Goal: Task Accomplishment & Management: Use online tool/utility

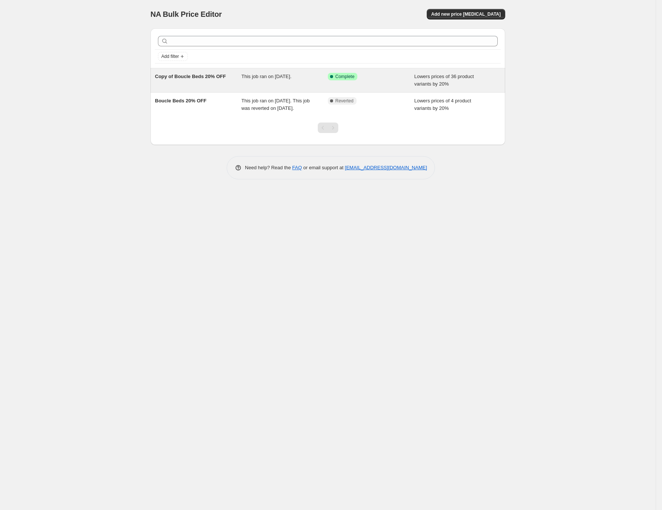
click at [240, 75] on div "Copy of Boucle Beds 20% OFF" at bounding box center [198, 80] width 87 height 15
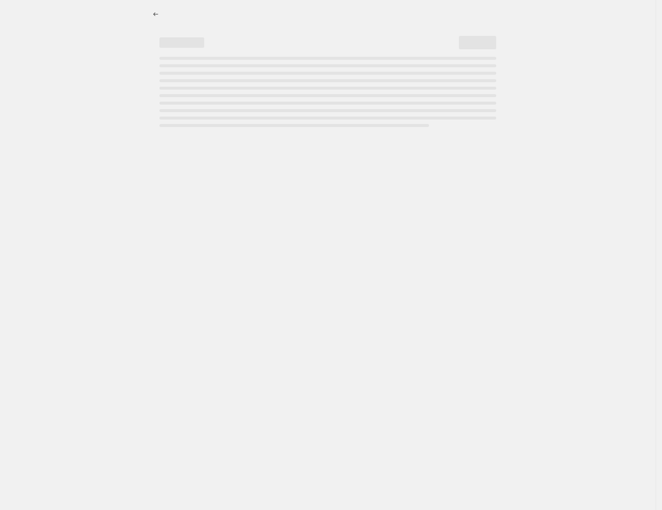
select select "percentage"
select select "no_change"
select select "collection"
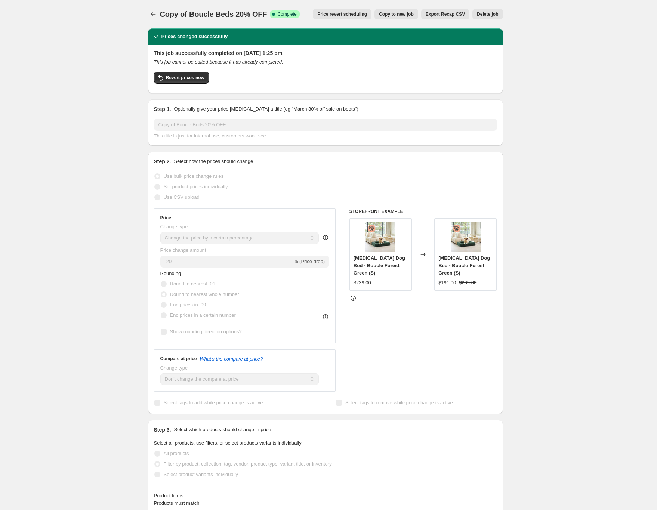
click at [405, 14] on span "Copy to new job" at bounding box center [396, 14] width 35 height 6
select select "percentage"
select select "no_change"
select select "collection"
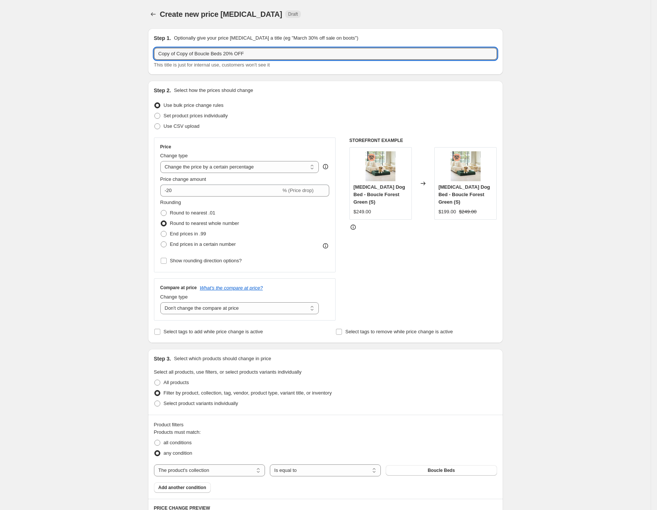
drag, startPoint x: 198, startPoint y: 53, endPoint x: 40, endPoint y: 50, distance: 157.7
click at [47, 52] on div "Create new price change job. This page is ready Create new price change job Dra…" at bounding box center [325, 416] width 650 height 833
click at [82, 85] on div "Create new price change job. This page is ready Create new price change job Dra…" at bounding box center [325, 416] width 650 height 833
drag, startPoint x: 174, startPoint y: 51, endPoint x: 125, endPoint y: 48, distance: 49.0
click at [125, 48] on div "Create new price change job. This page is ready Create new price change job Dra…" at bounding box center [325, 416] width 650 height 833
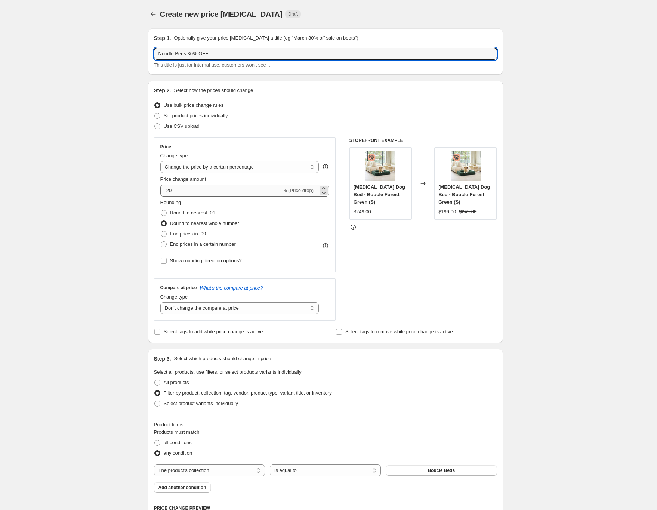
type input "Noodle Beds 30% OFF"
click at [173, 189] on input "-20" at bounding box center [220, 191] width 121 height 12
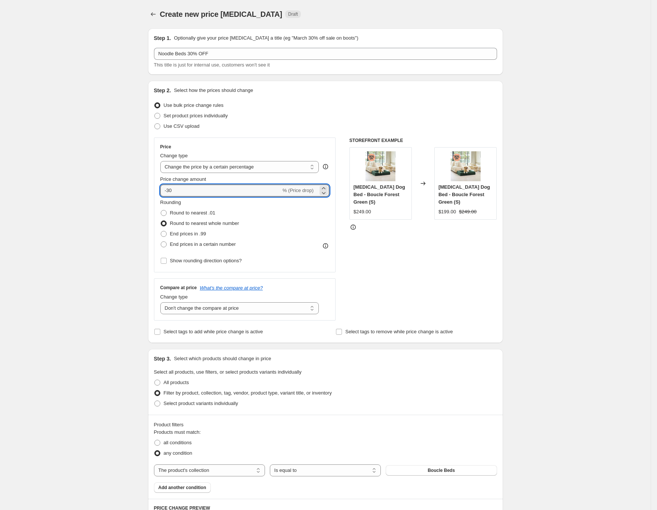
type input "-30"
click at [106, 220] on div "Create new price change job. This page is ready Create new price change job Dra…" at bounding box center [325, 416] width 650 height 833
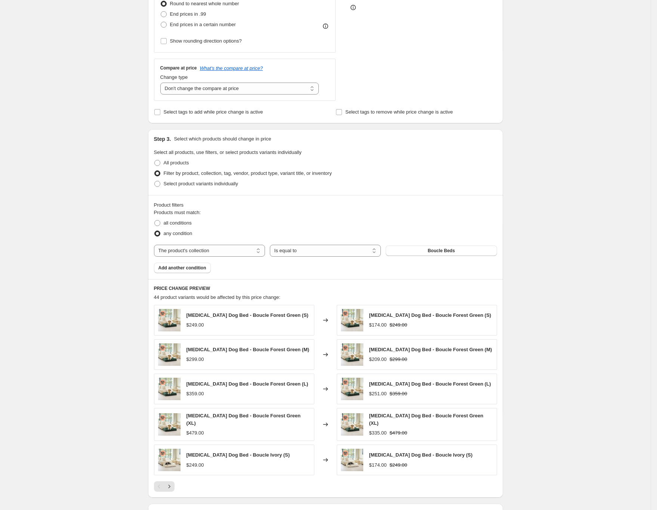
scroll to position [224, 0]
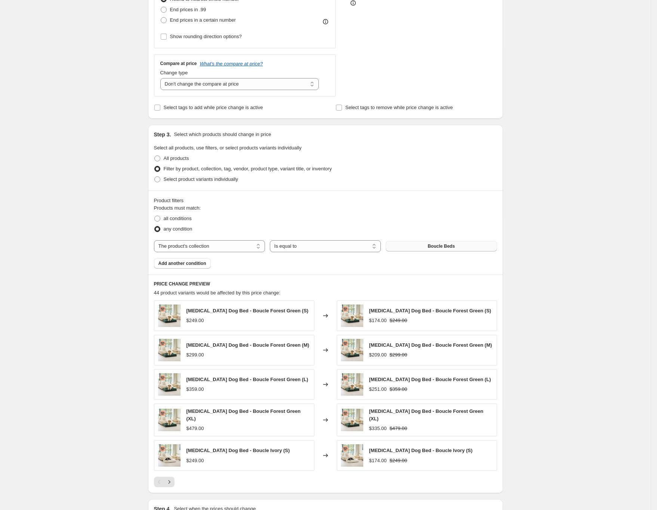
click at [436, 244] on span "Boucle Beds" at bounding box center [440, 246] width 27 height 6
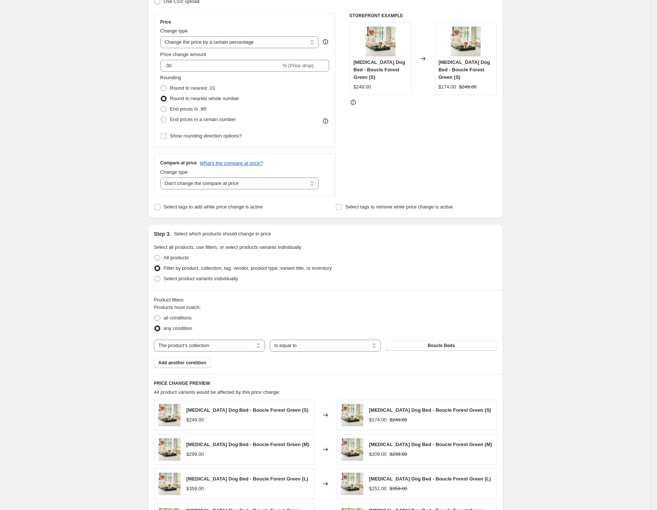
scroll to position [0, 0]
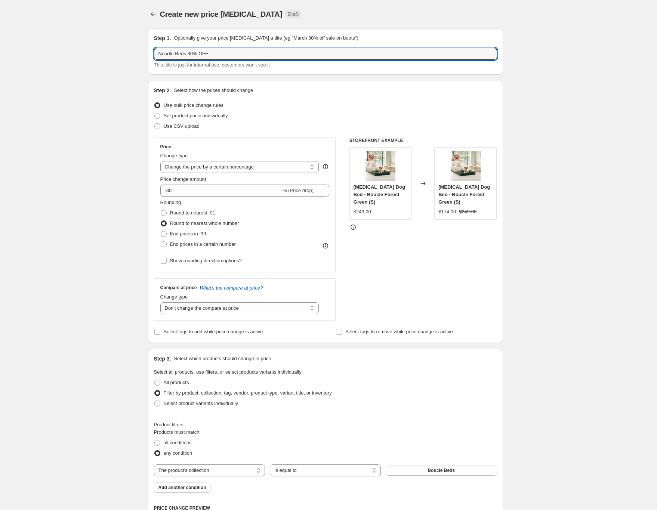
drag, startPoint x: 187, startPoint y: 53, endPoint x: 50, endPoint y: 35, distance: 138.7
click at [59, 37] on div "Create new price change job. This page is ready Create new price change job Dra…" at bounding box center [325, 416] width 650 height 833
type input "Quick Covers 10% OFF"
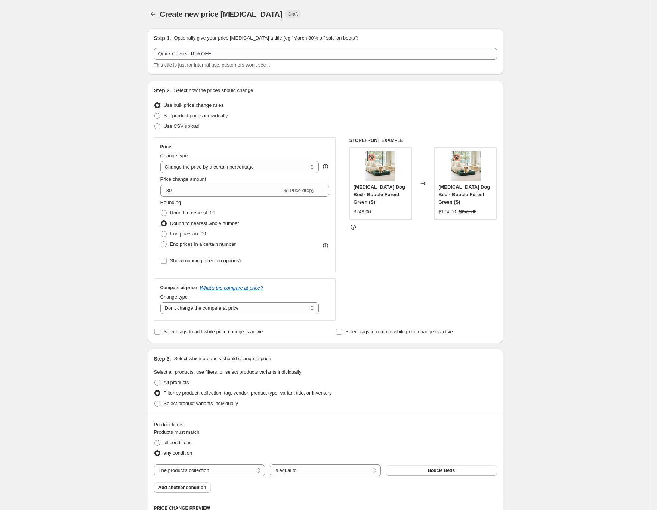
click at [114, 72] on div "Create new price change job. This page is ready Create new price change job Dra…" at bounding box center [325, 416] width 650 height 833
drag, startPoint x: 173, startPoint y: 192, endPoint x: 278, endPoint y: 207, distance: 106.5
click at [173, 191] on input "-30" at bounding box center [220, 191] width 121 height 12
type input "-10"
click at [106, 177] on div "Create new price change job. This page is ready Create new price change job Dra…" at bounding box center [325, 416] width 650 height 833
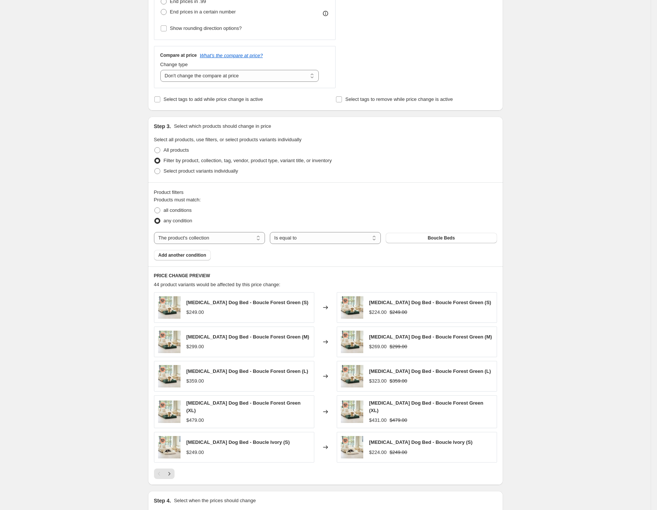
scroll to position [299, 0]
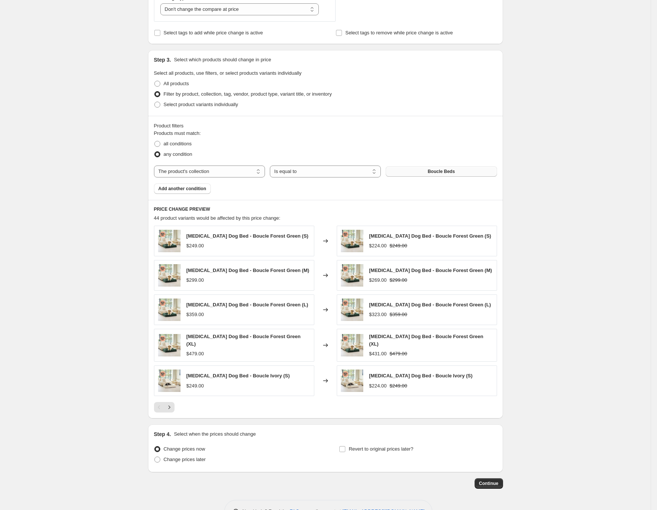
click at [418, 173] on button "Boucle Beds" at bounding box center [441, 171] width 111 height 10
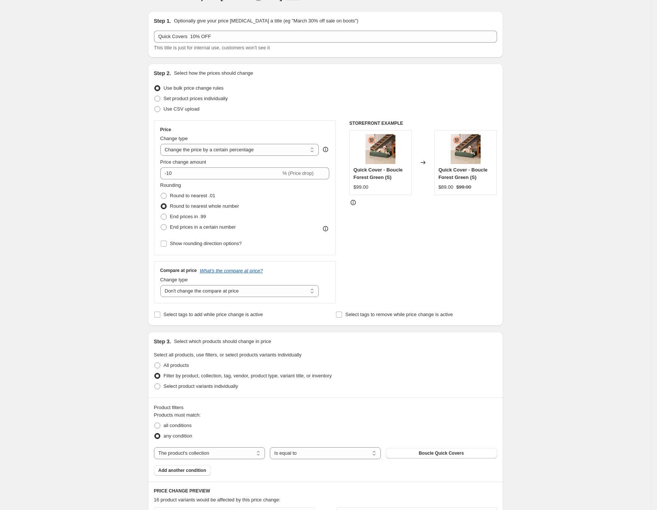
scroll to position [0, 0]
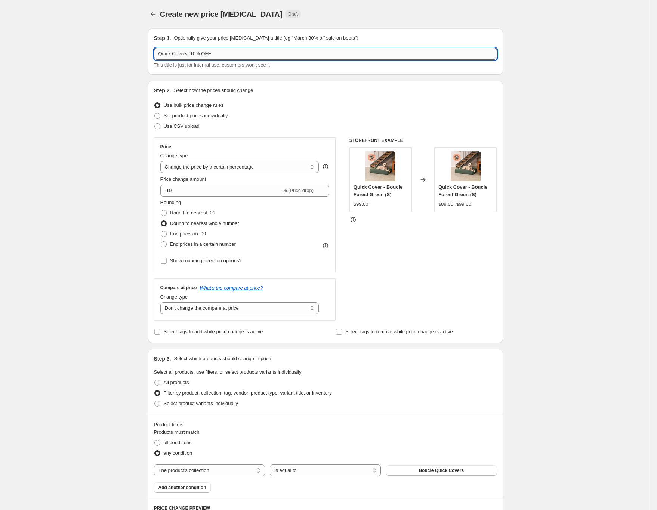
click at [161, 54] on input "Quick Covers 10% OFF" at bounding box center [325, 54] width 343 height 12
click at [100, 107] on div "Create new price change job. This page is ready Create new price change job Dra…" at bounding box center [325, 415] width 650 height 831
click at [205, 56] on input "Boucle Quick Covers 10% OFF" at bounding box center [325, 54] width 343 height 12
type input "Boucle Quick Covers 10% OFF"
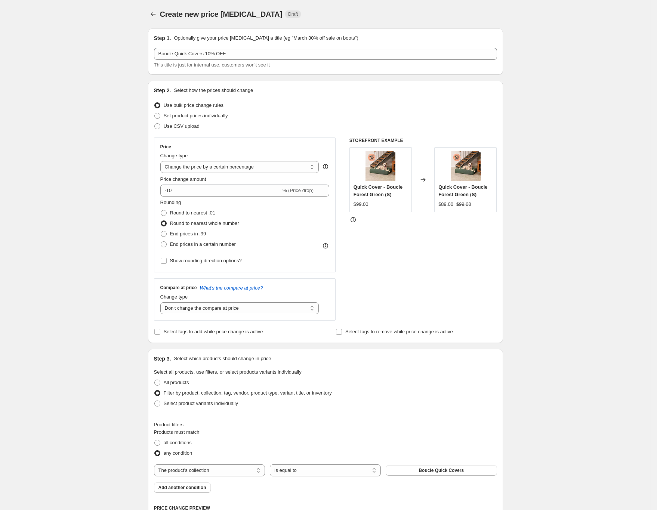
click at [132, 116] on div "Create new price change job. This page is ready Create new price change job Dra…" at bounding box center [325, 415] width 650 height 831
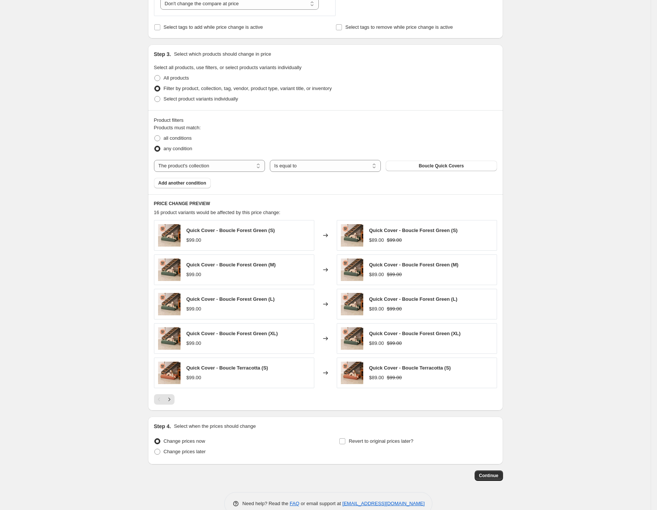
scroll to position [322, 0]
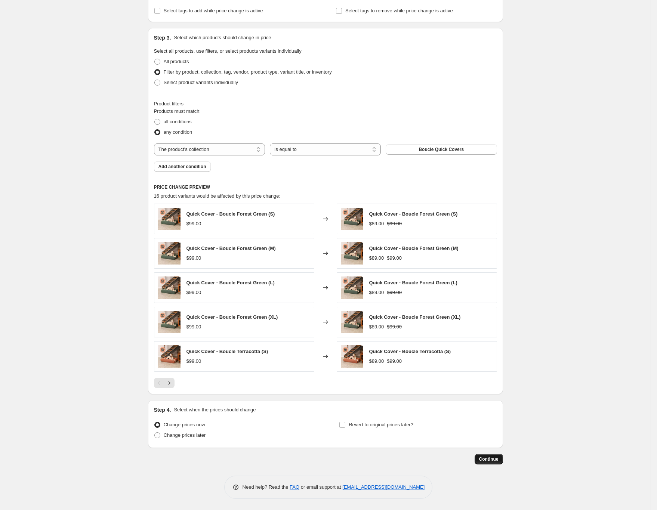
click at [488, 458] on span "Continue" at bounding box center [488, 459] width 19 height 6
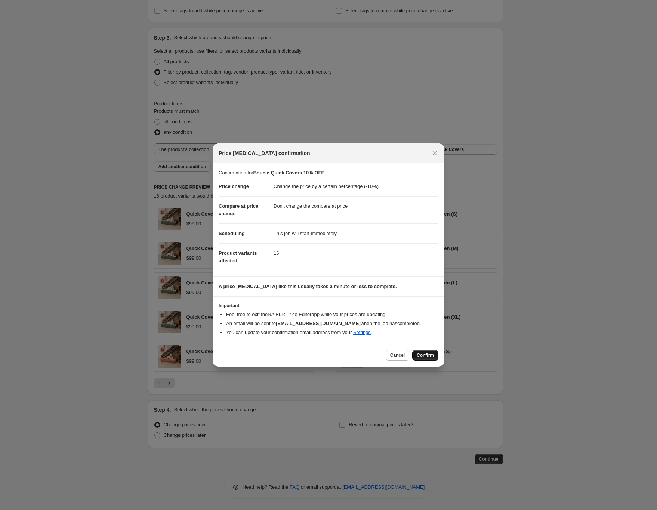
click at [433, 357] on span "Confirm" at bounding box center [425, 355] width 17 height 6
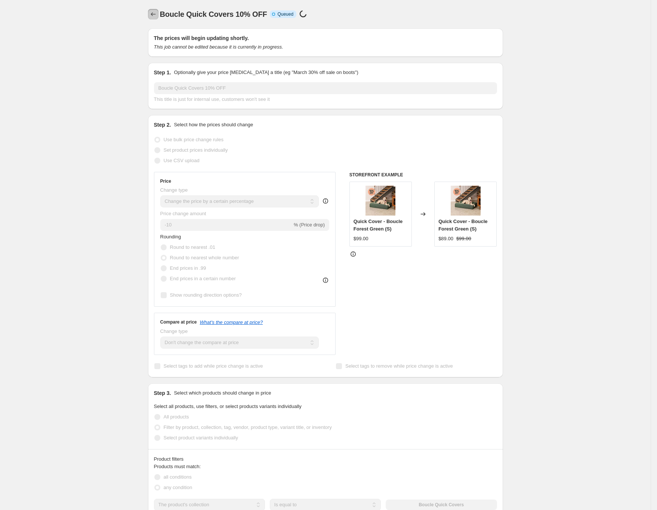
click at [154, 12] on icon "Price change jobs" at bounding box center [152, 13] width 7 height 7
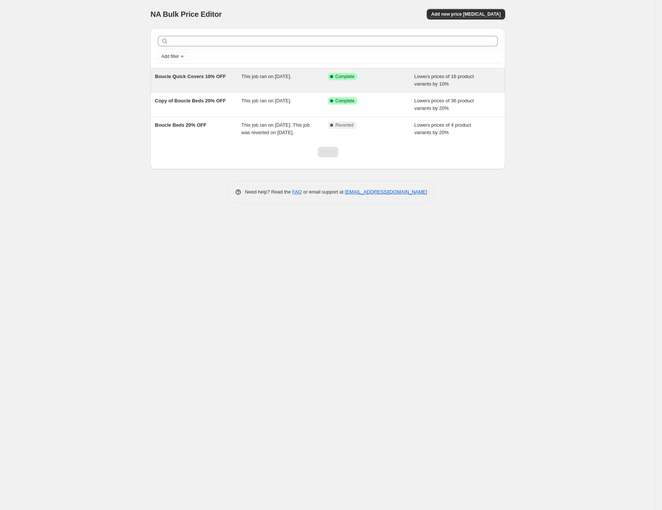
click at [180, 77] on span "Boucle Quick Covers 10% OFF" at bounding box center [190, 77] width 71 height 6
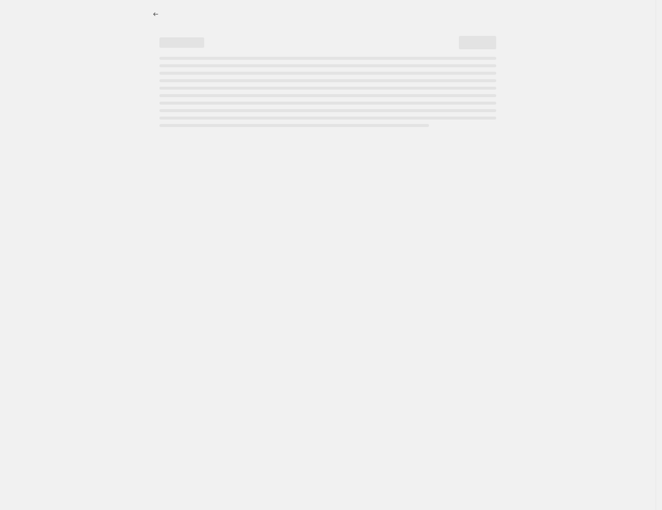
select select "percentage"
select select "no_change"
select select "collection"
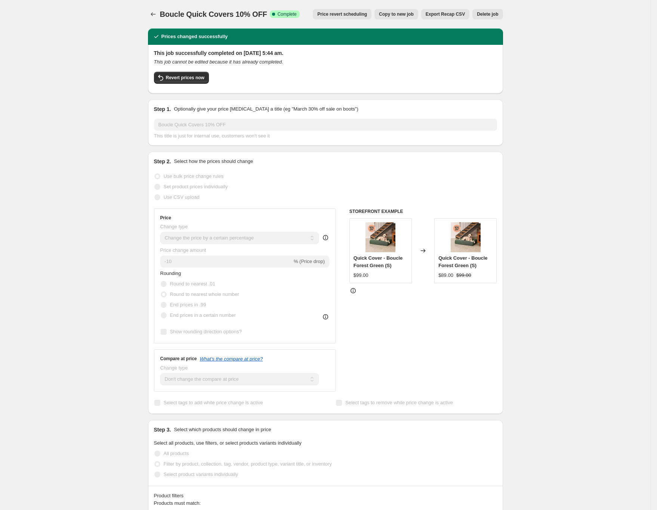
click at [402, 15] on span "Copy to new job" at bounding box center [396, 14] width 35 height 6
select select "percentage"
select select "no_change"
select select "collection"
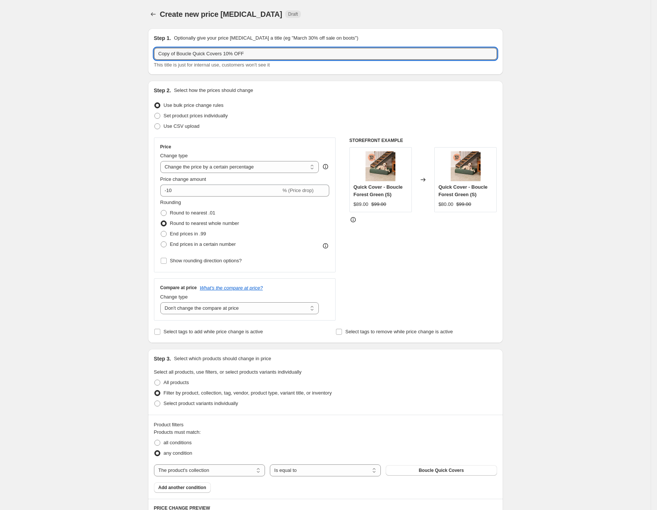
drag, startPoint x: 194, startPoint y: 53, endPoint x: 57, endPoint y: 41, distance: 137.9
click at [64, 45] on div "Create new price change job. This page is ready Create new price change job Dra…" at bounding box center [325, 415] width 650 height 831
type input "Cooling Quick Covers 10% OFF"
click at [89, 199] on div "Create new price change job. This page is ready Create new price change job Dra…" at bounding box center [325, 415] width 650 height 831
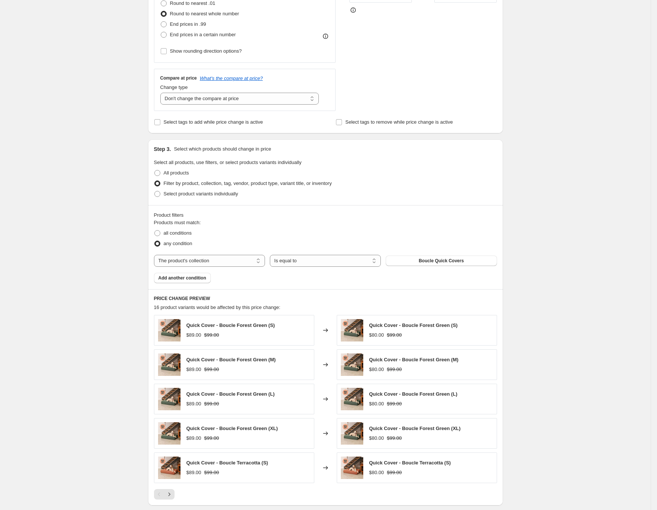
scroll to position [224, 0]
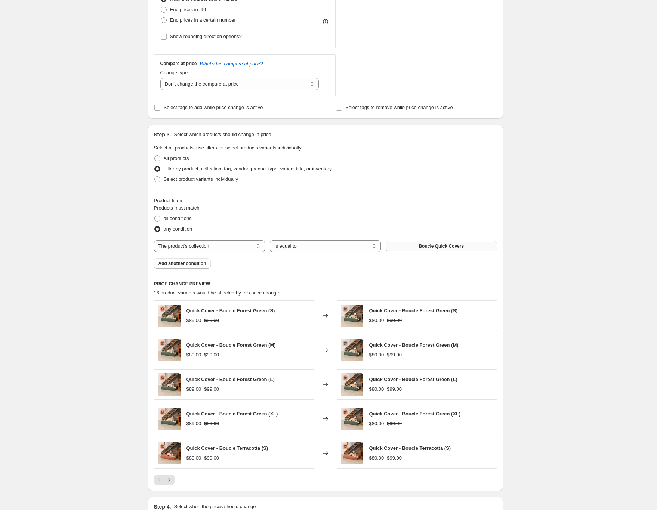
click at [441, 245] on span "Boucle Quick Covers" at bounding box center [440, 246] width 45 height 6
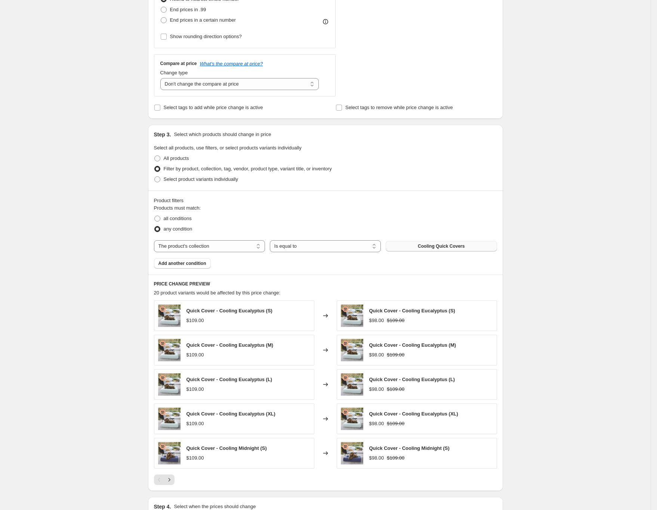
click at [75, 227] on div "Create new price change job. This page is ready Create new price change job Dra…" at bounding box center [325, 191] width 650 height 831
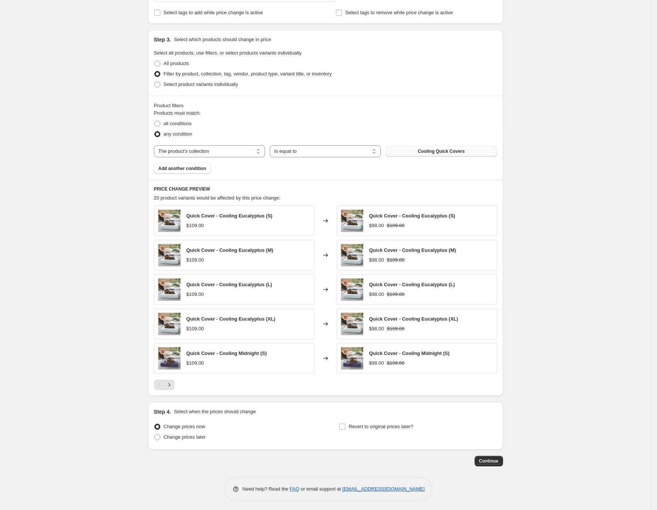
scroll to position [322, 0]
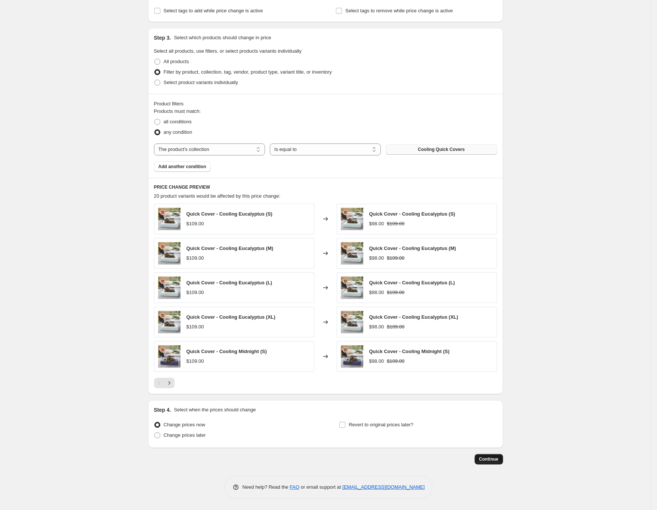
click at [497, 461] on span "Continue" at bounding box center [488, 459] width 19 height 6
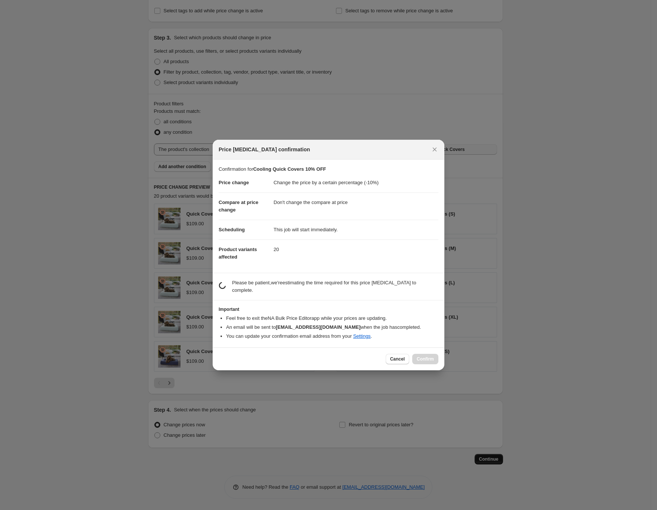
scroll to position [0, 0]
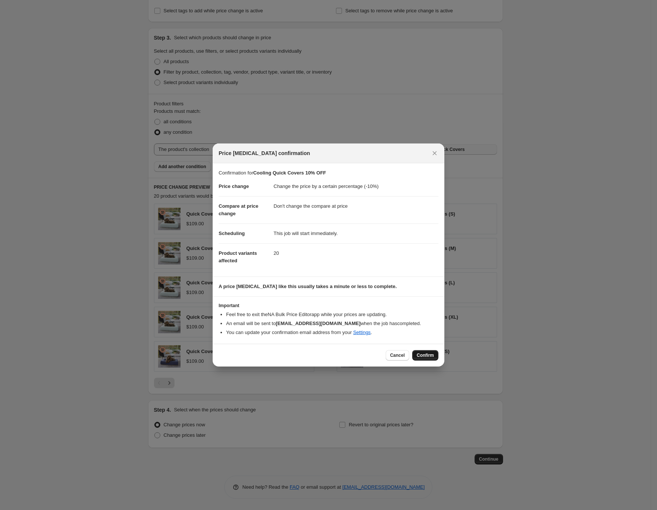
click at [428, 357] on span "Confirm" at bounding box center [425, 355] width 17 height 6
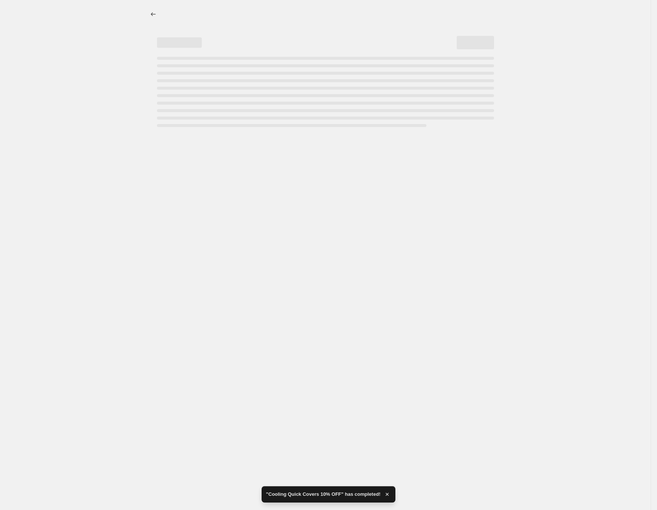
select select "percentage"
select select "no_change"
select select "collection"
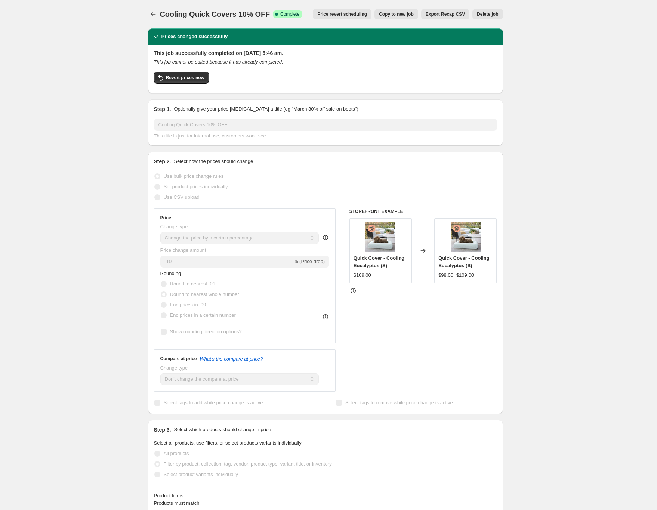
click at [401, 16] on span "Copy to new job" at bounding box center [396, 14] width 35 height 6
select select "percentage"
select select "no_change"
select select "collection"
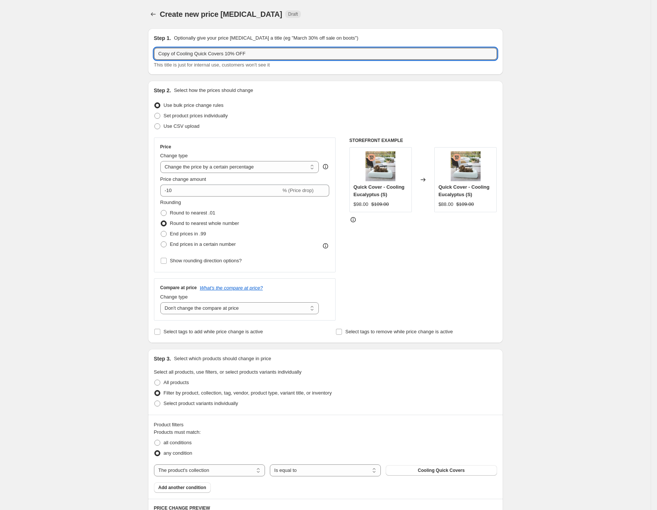
drag, startPoint x: 196, startPoint y: 53, endPoint x: 89, endPoint y: 42, distance: 108.1
click at [93, 44] on div "Create new price change job. This page is ready Create new price change job Dra…" at bounding box center [325, 415] width 650 height 831
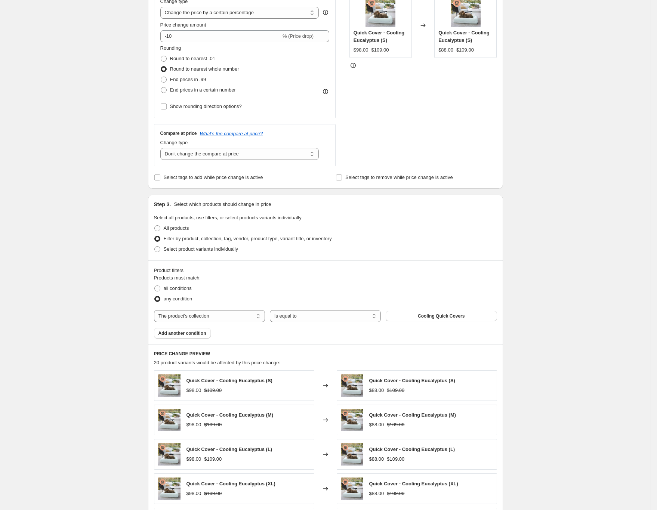
scroll to position [224, 0]
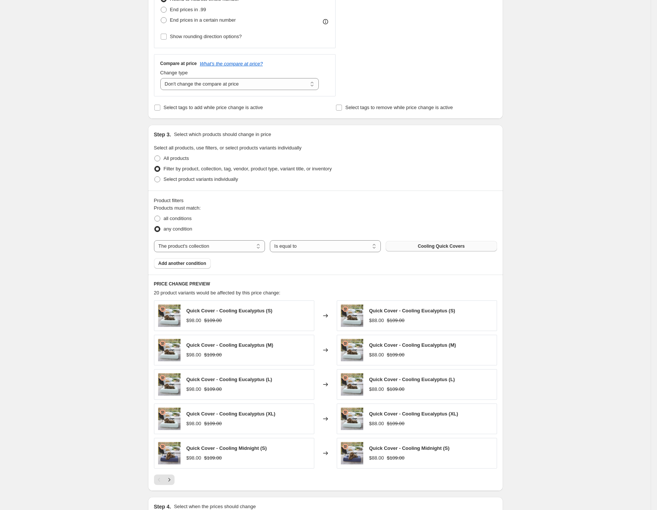
type input "Puffer Quick Covers 10% OFF"
click at [470, 248] on button "Cooling Quick Covers" at bounding box center [441, 246] width 111 height 10
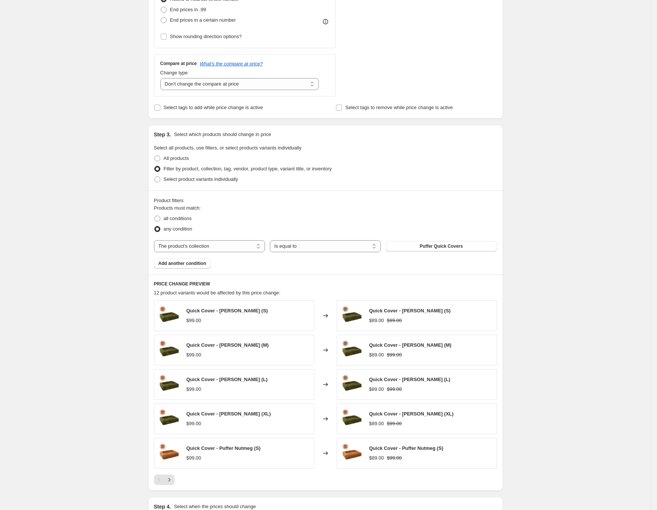
click at [546, 315] on div "Create new price change job. This page is ready Create new price change job Dra…" at bounding box center [325, 191] width 650 height 831
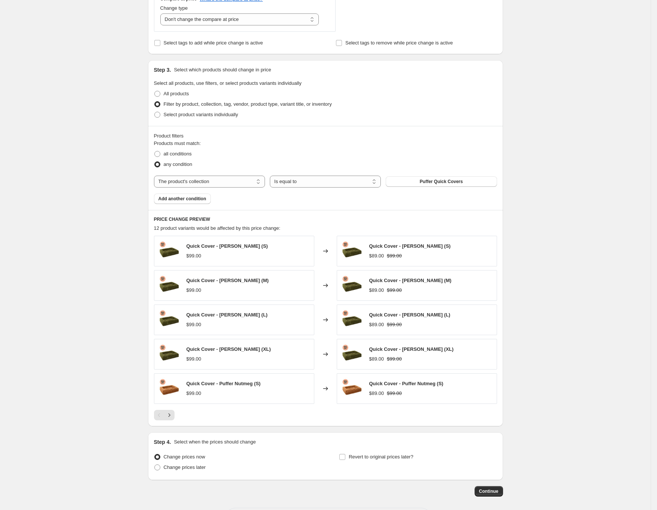
scroll to position [285, 0]
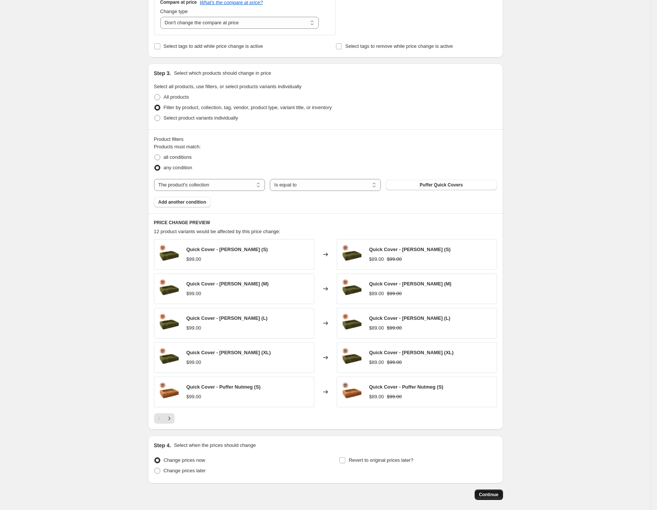
click at [498, 493] on span "Continue" at bounding box center [488, 495] width 19 height 6
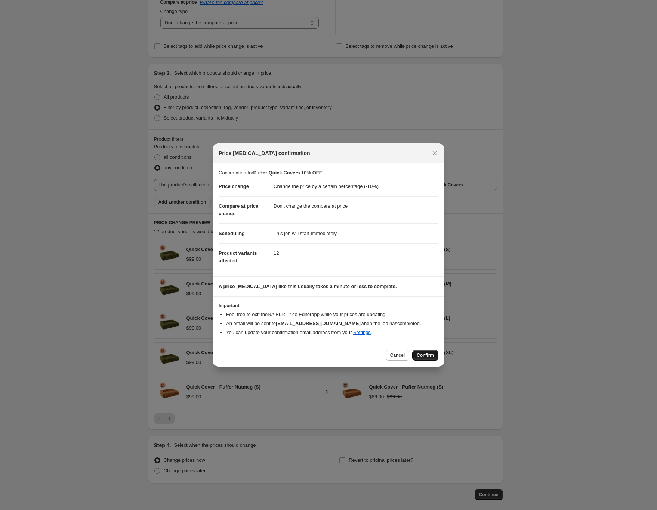
click at [422, 360] on button "Confirm" at bounding box center [425, 355] width 26 height 10
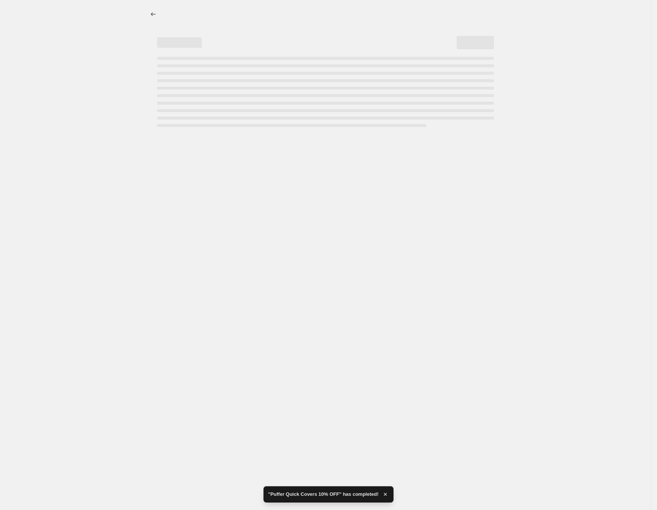
select select "percentage"
select select "no_change"
select select "collection"
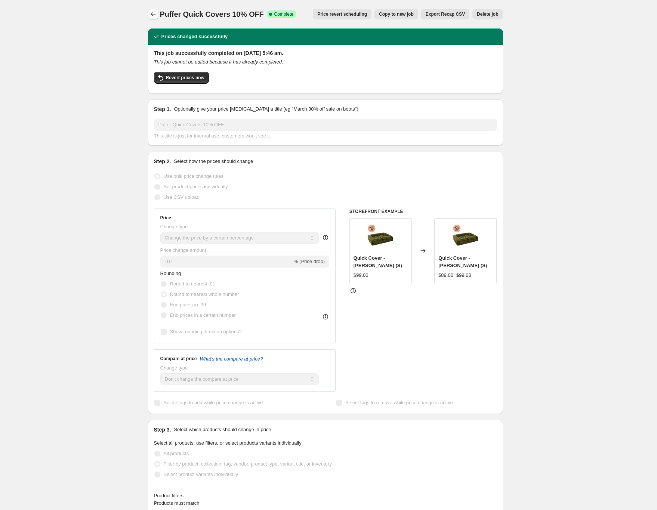
click at [157, 15] on icon "Price change jobs" at bounding box center [152, 13] width 7 height 7
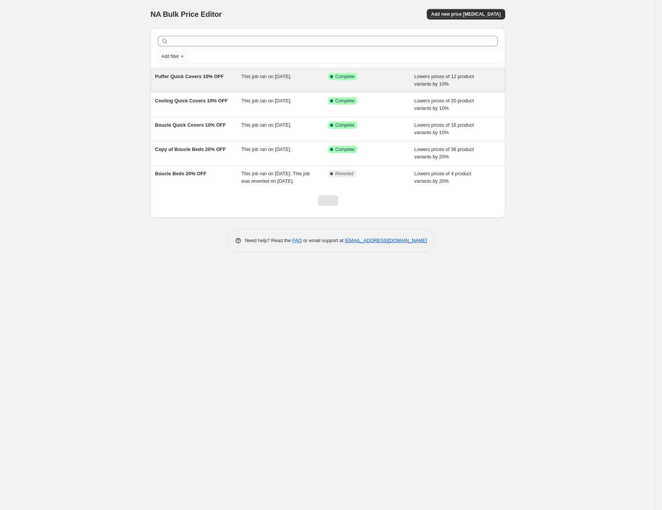
click at [225, 73] on div "Puffer Quick Covers 10% OFF" at bounding box center [198, 80] width 87 height 15
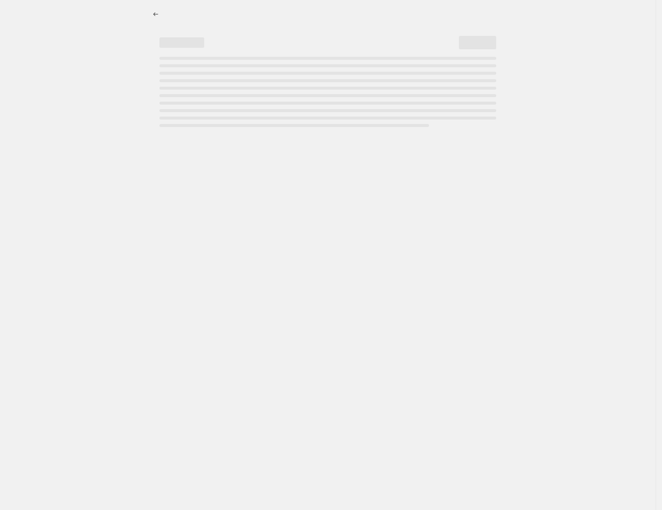
select select "percentage"
select select "no_change"
select select "collection"
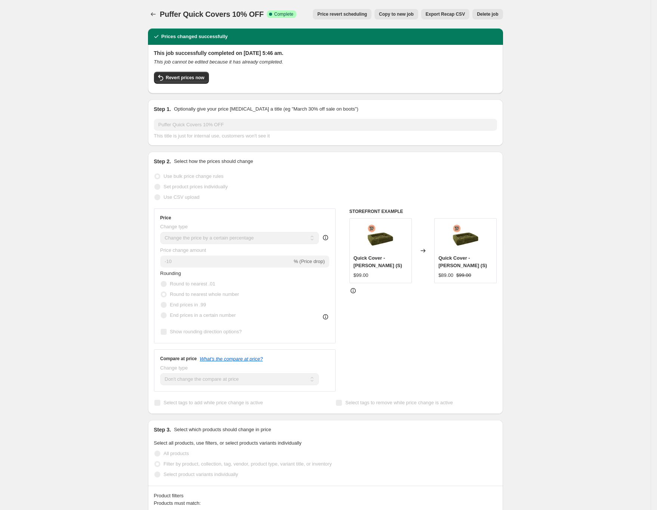
click at [404, 15] on span "Copy to new job" at bounding box center [396, 14] width 35 height 6
select select "percentage"
select select "no_change"
select select "collection"
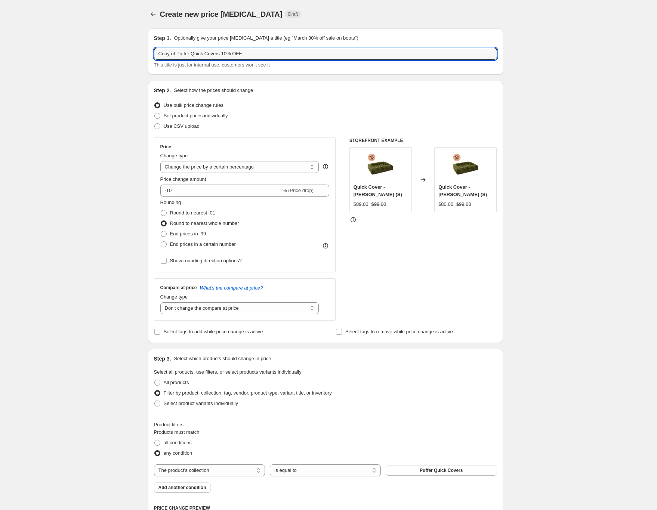
drag, startPoint x: 205, startPoint y: 53, endPoint x: 19, endPoint y: 31, distance: 187.0
click at [21, 37] on div "Create new price change job. This page is ready Create new price change job Dra…" at bounding box center [325, 415] width 650 height 831
type input "Zipper Covers 30% OFF"
drag, startPoint x: 79, startPoint y: 129, endPoint x: 113, endPoint y: 161, distance: 46.2
click at [79, 129] on div "Create new price change job. This page is ready Create new price change job Dra…" at bounding box center [325, 415] width 650 height 831
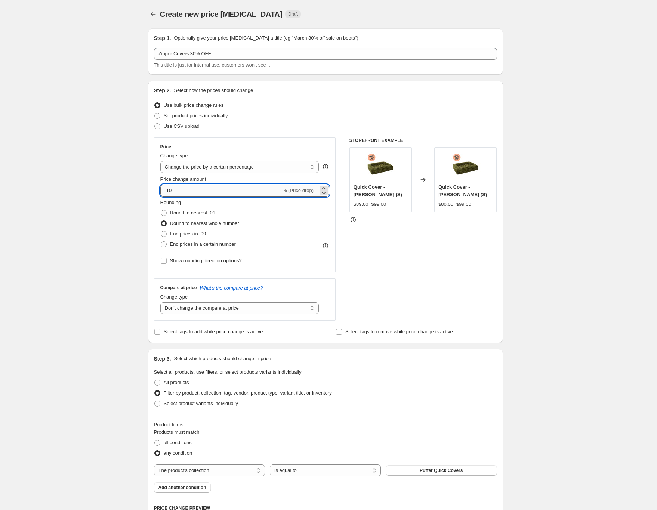
drag, startPoint x: 177, startPoint y: 189, endPoint x: 195, endPoint y: 189, distance: 17.2
click at [176, 189] on input "-10" at bounding box center [220, 191] width 121 height 12
type input "-30"
click at [106, 196] on div "Create new price change job. This page is ready Create new price change job Dra…" at bounding box center [325, 415] width 650 height 831
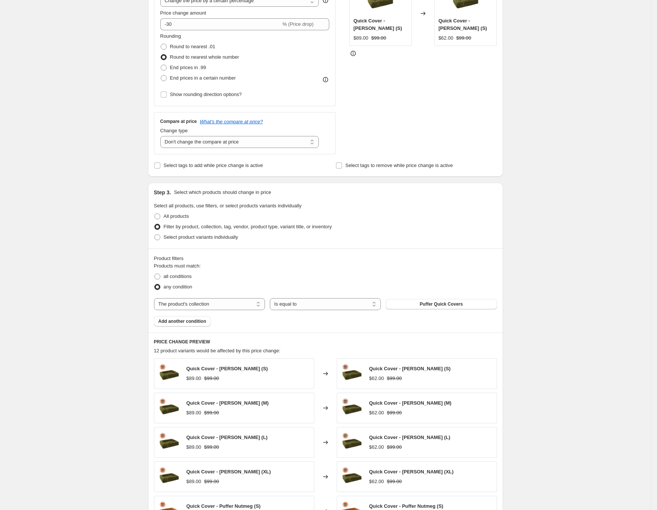
scroll to position [224, 0]
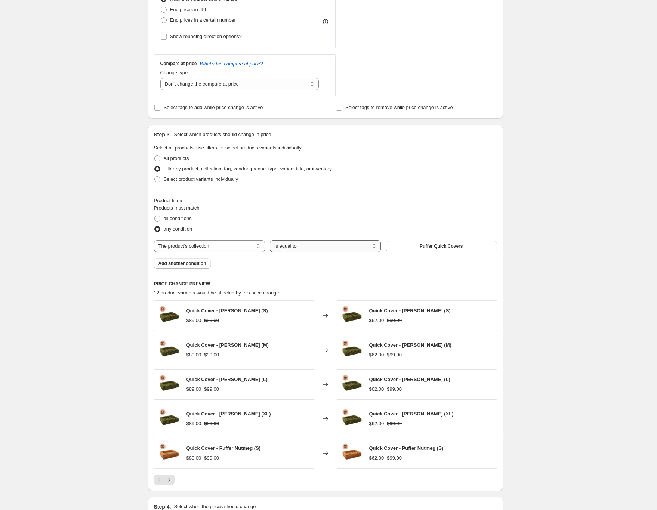
click at [326, 248] on select "Is equal to Is not equal to" at bounding box center [325, 246] width 111 height 12
click at [331, 248] on select "Is equal to Is not equal to" at bounding box center [325, 246] width 111 height 12
click at [409, 246] on button "Puffer Quick Covers" at bounding box center [441, 246] width 111 height 10
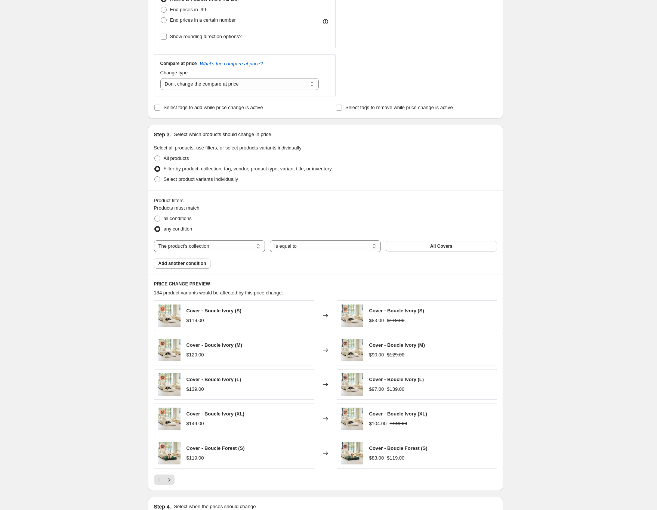
click at [557, 204] on div "Create new price change job. This page is ready Create new price change job Dra…" at bounding box center [325, 191] width 650 height 831
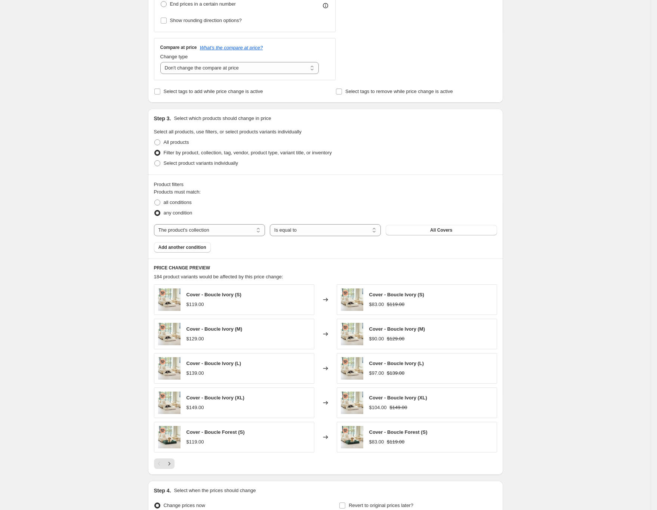
scroll to position [285, 0]
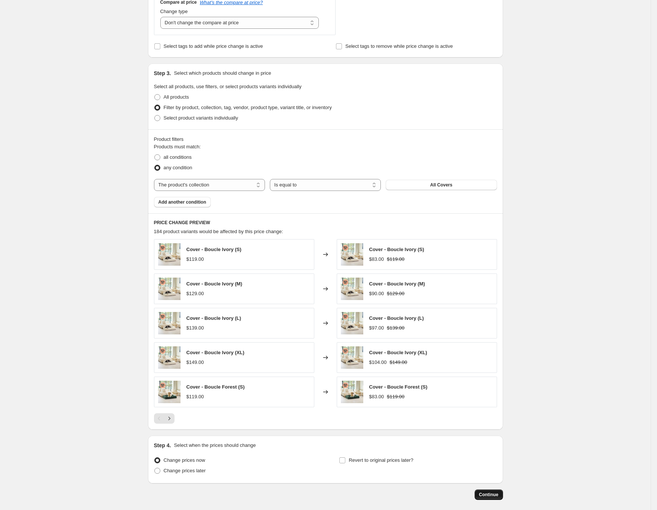
click at [489, 498] on span "Continue" at bounding box center [488, 495] width 19 height 6
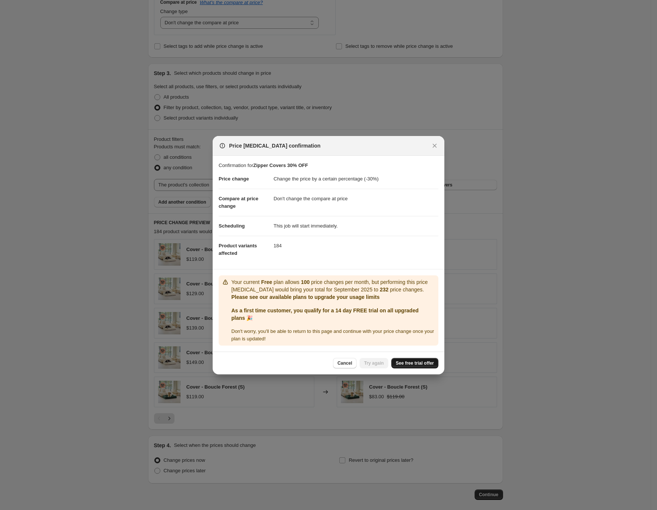
click at [415, 362] on span "See free trial offer" at bounding box center [415, 363] width 38 height 6
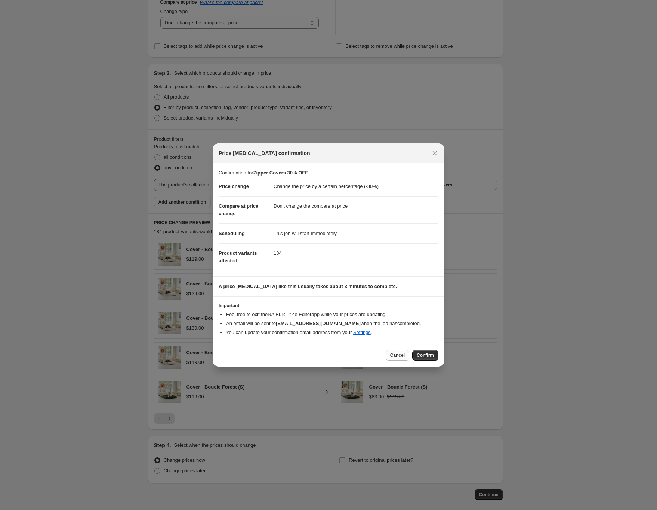
click at [404, 355] on span "Cancel" at bounding box center [397, 355] width 15 height 6
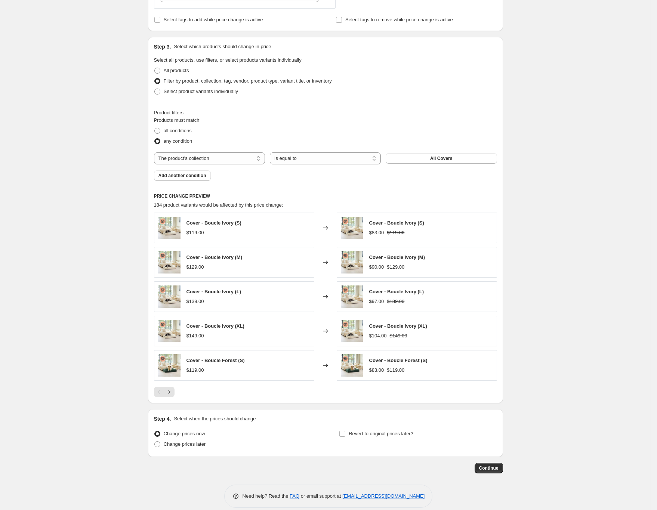
scroll to position [322, 0]
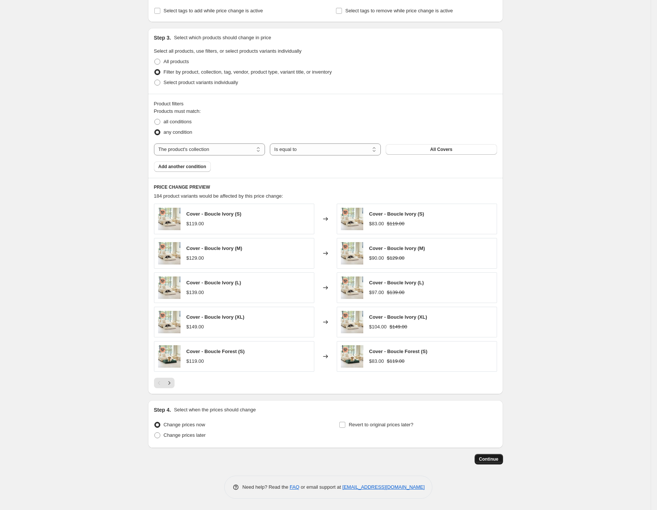
click at [494, 463] on button "Continue" at bounding box center [488, 459] width 28 height 10
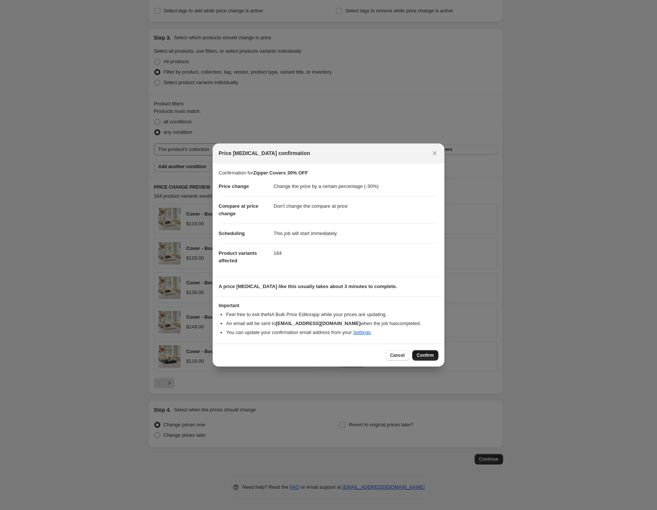
click at [428, 356] on span "Confirm" at bounding box center [425, 355] width 17 height 6
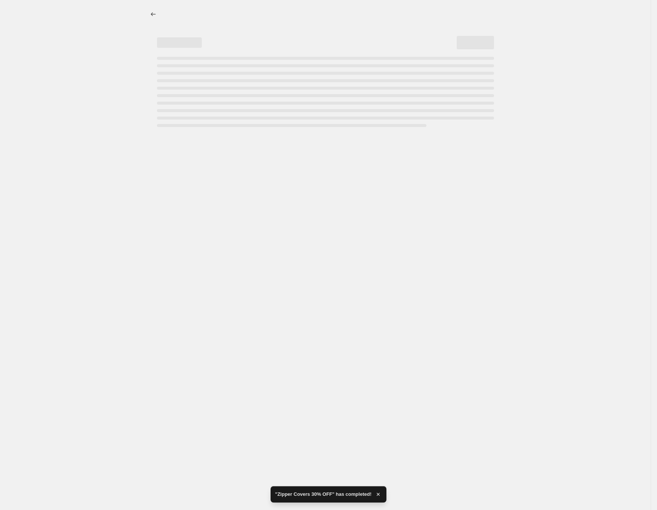
select select "percentage"
select select "no_change"
select select "collection"
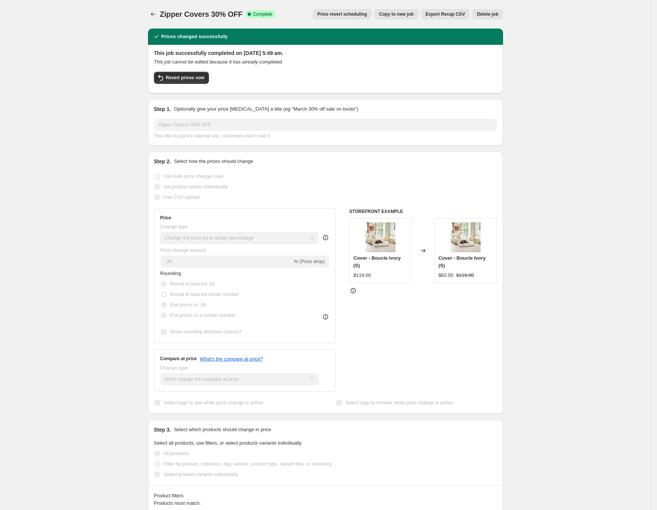
click at [391, 15] on span "Copy to new job" at bounding box center [396, 14] width 35 height 6
select select "percentage"
select select "no_change"
select select "collection"
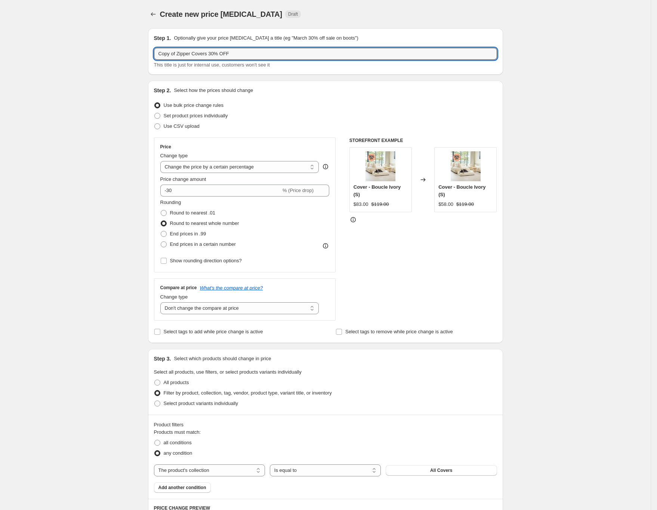
drag, startPoint x: 208, startPoint y: 54, endPoint x: 86, endPoint y: 48, distance: 121.9
click at [86, 48] on div "Create new price change job. This page is ready Create new price change job Dra…" at bounding box center [325, 415] width 650 height 831
type input "Beds 30% OFF"
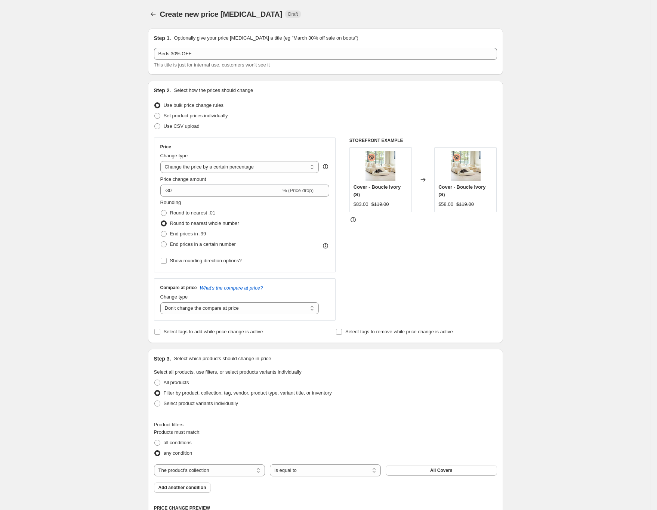
click at [80, 127] on div "Create new price change job. This page is ready Create new price change job Dra…" at bounding box center [325, 415] width 650 height 831
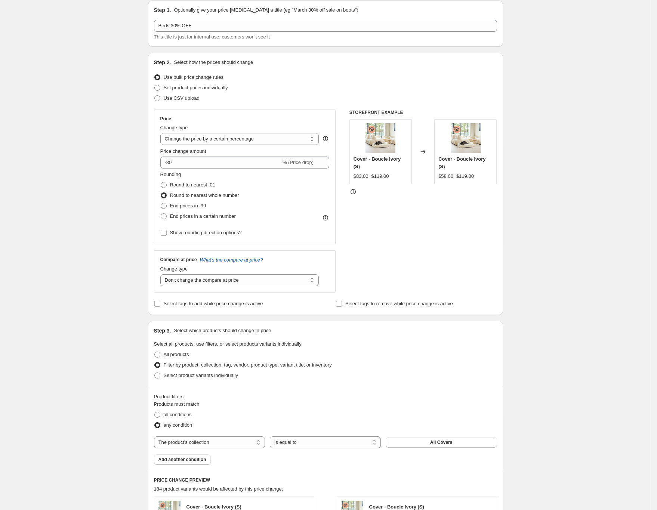
scroll to position [187, 0]
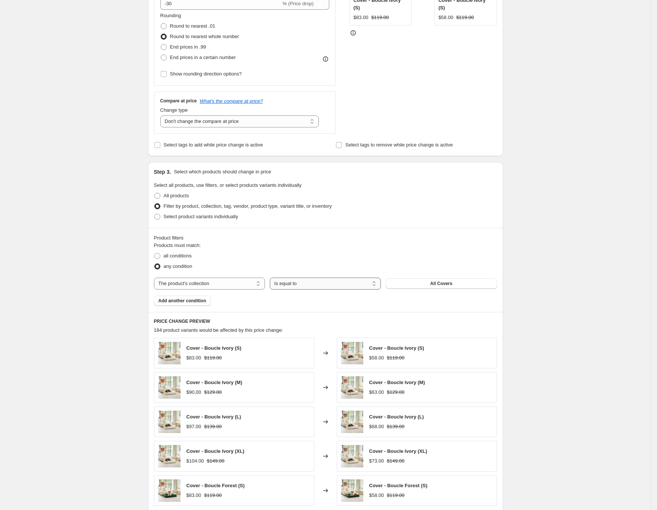
click at [297, 284] on select "Is equal to Is not equal to" at bounding box center [325, 284] width 111 height 12
click at [416, 284] on button "All Covers" at bounding box center [441, 283] width 111 height 10
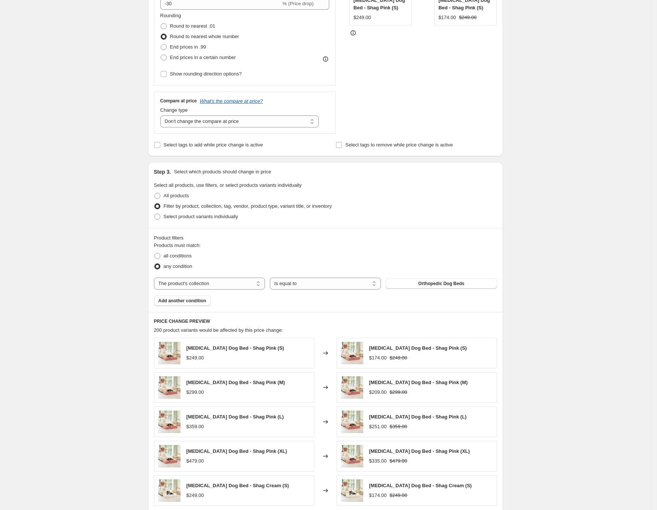
click at [69, 284] on div "Create new price change job. This page is ready Create new price change job Dra…" at bounding box center [325, 228] width 650 height 831
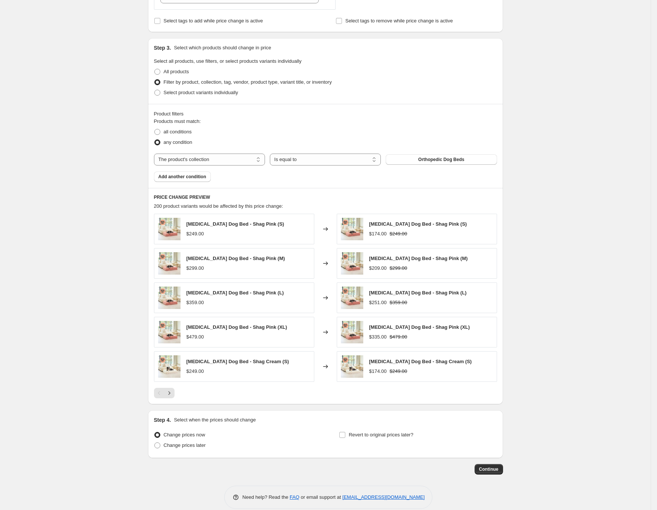
scroll to position [322, 0]
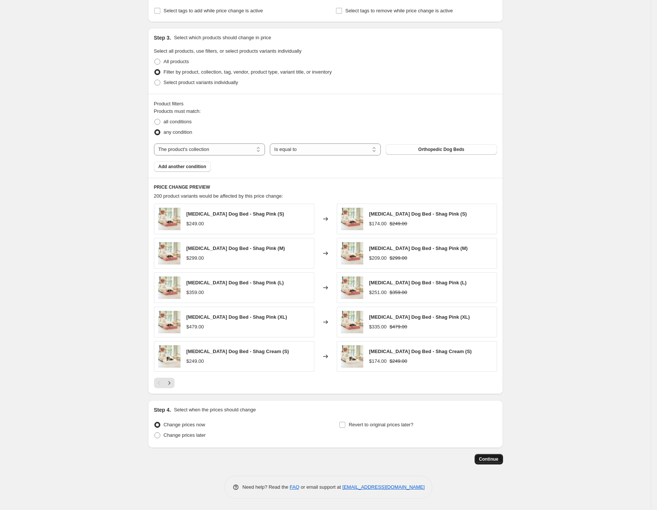
click at [489, 458] on span "Continue" at bounding box center [488, 459] width 19 height 6
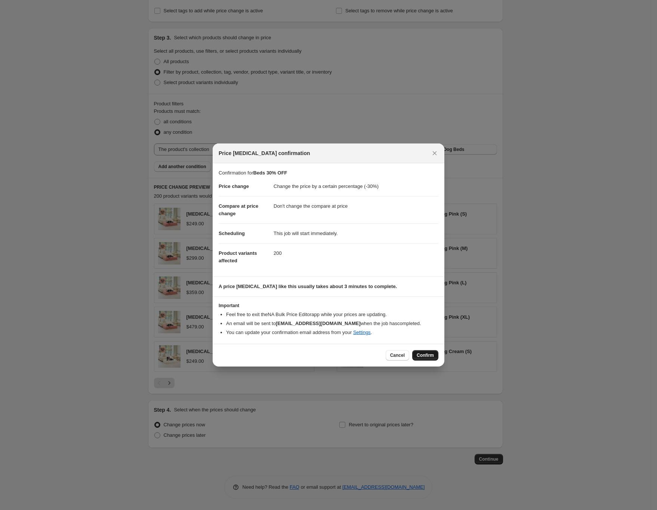
click at [427, 353] on span "Confirm" at bounding box center [425, 355] width 17 height 6
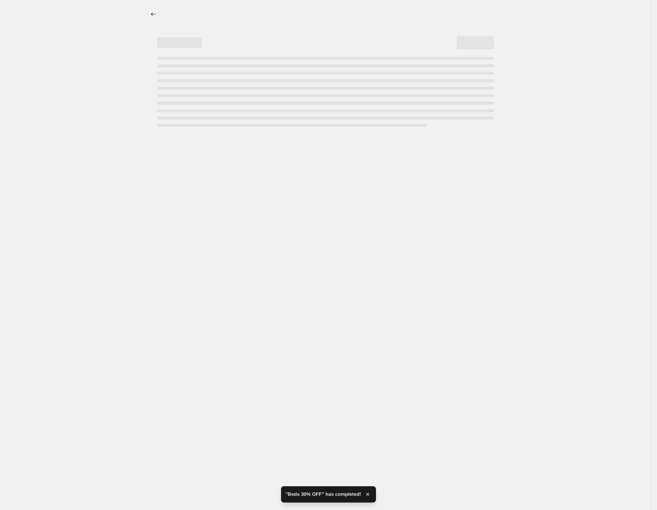
select select "percentage"
select select "no_change"
select select "collection"
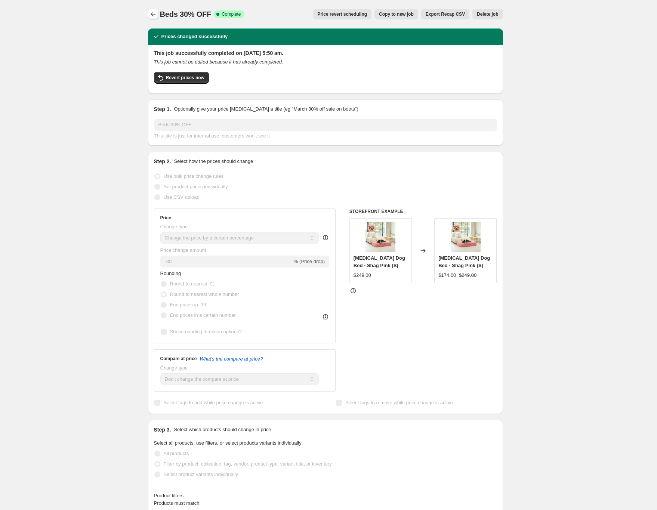
click at [153, 12] on icon "Price change jobs" at bounding box center [152, 13] width 7 height 7
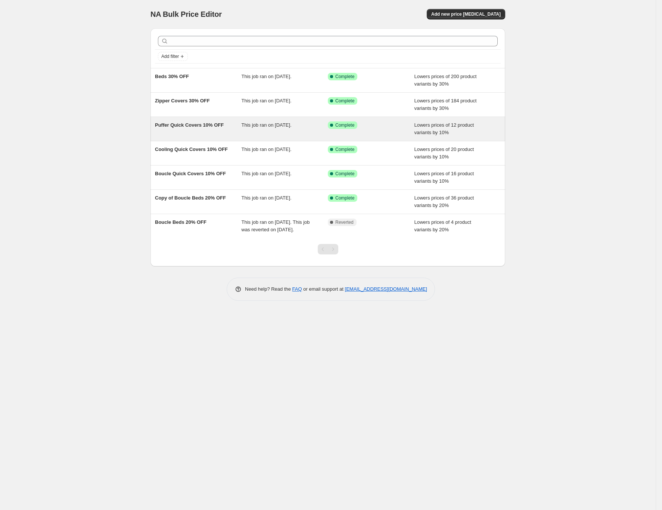
click at [225, 127] on div "Puffer Quick Covers 10% OFF" at bounding box center [198, 128] width 87 height 15
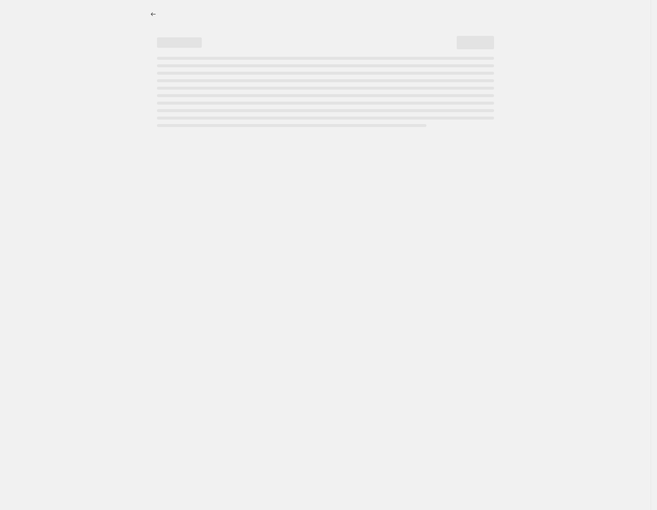
select select "percentage"
select select "no_change"
select select "collection"
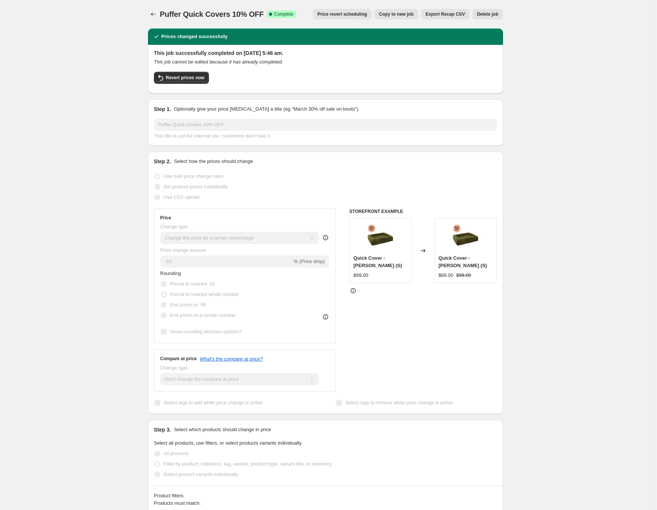
click at [394, 15] on span "Copy to new job" at bounding box center [396, 14] width 35 height 6
select select "percentage"
select select "no_change"
select select "collection"
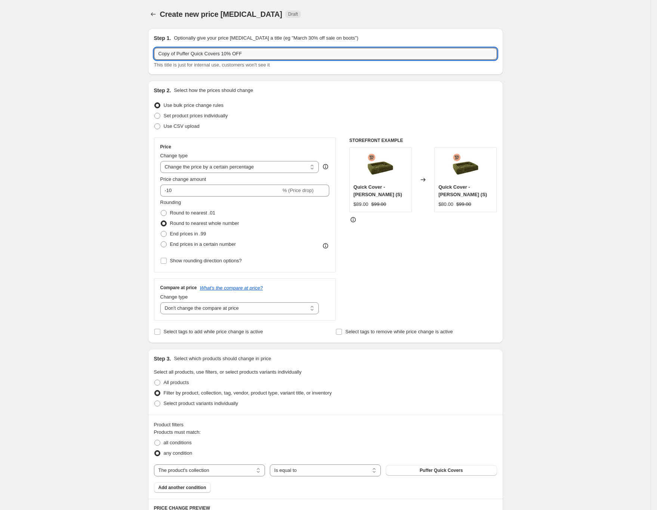
drag, startPoint x: 222, startPoint y: 53, endPoint x: -10, endPoint y: 37, distance: 232.9
click at [0, 37] on html "Home Settings Plans Skip to content Create new price change job. This page is r…" at bounding box center [328, 255] width 657 height 510
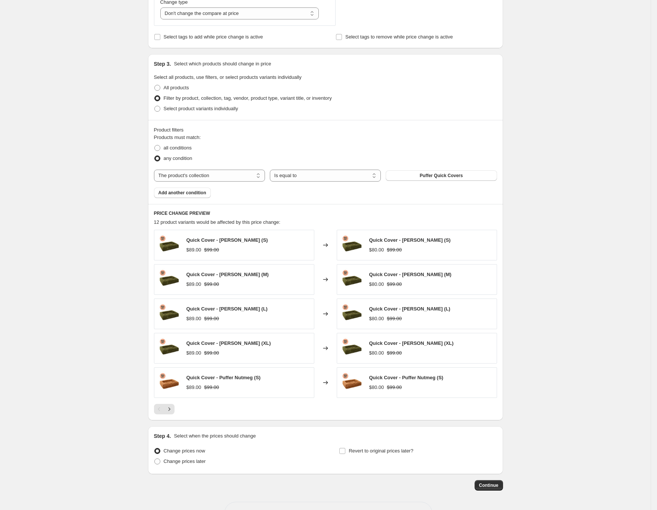
scroll to position [322, 0]
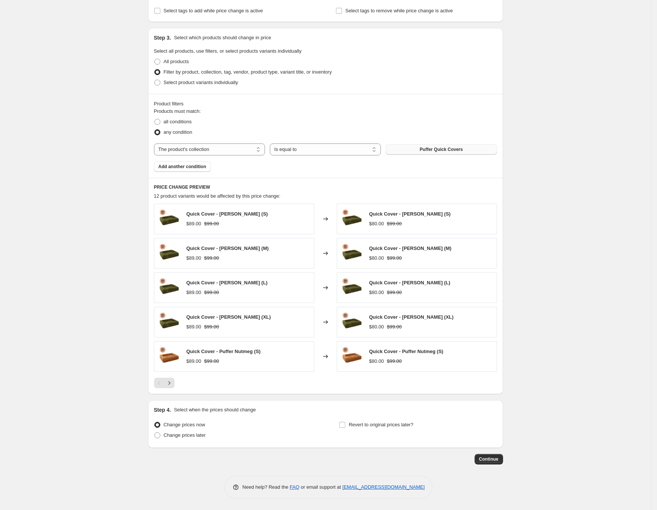
type input "Accessories 10% OFF"
click at [430, 151] on span "Puffer Quick Covers" at bounding box center [441, 149] width 43 height 6
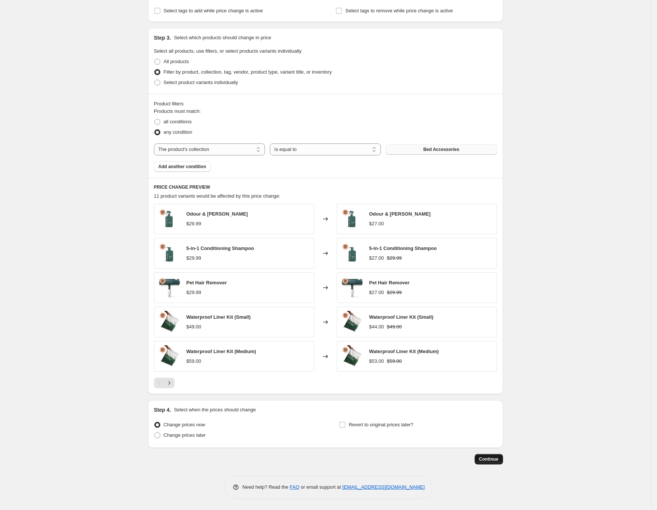
click at [495, 458] on span "Continue" at bounding box center [488, 459] width 19 height 6
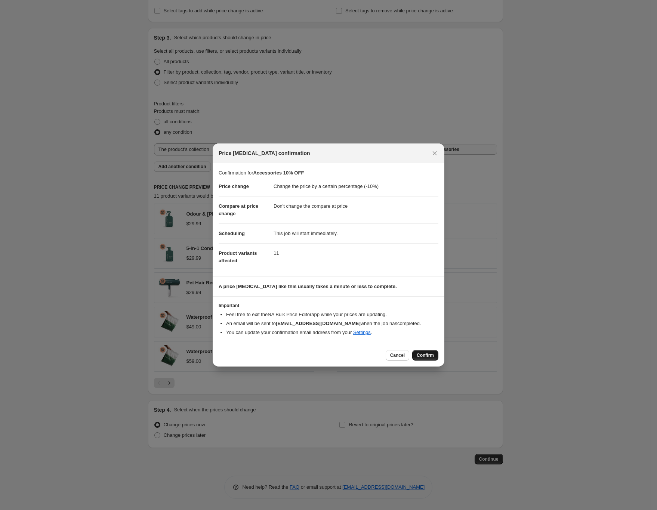
click at [433, 353] on span "Confirm" at bounding box center [425, 355] width 17 height 6
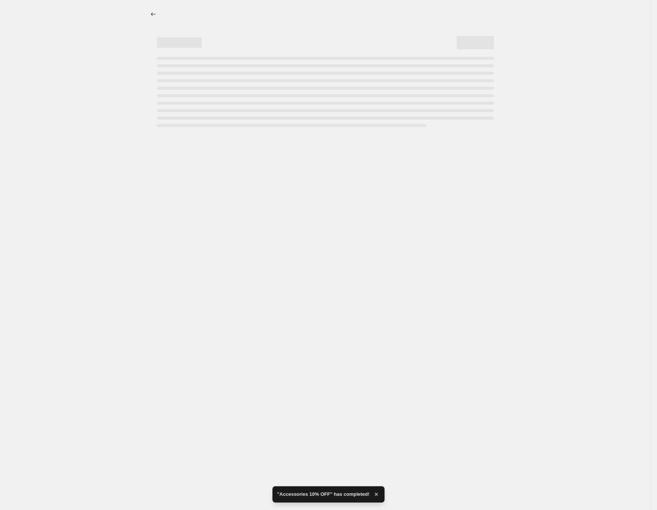
select select "percentage"
select select "no_change"
select select "collection"
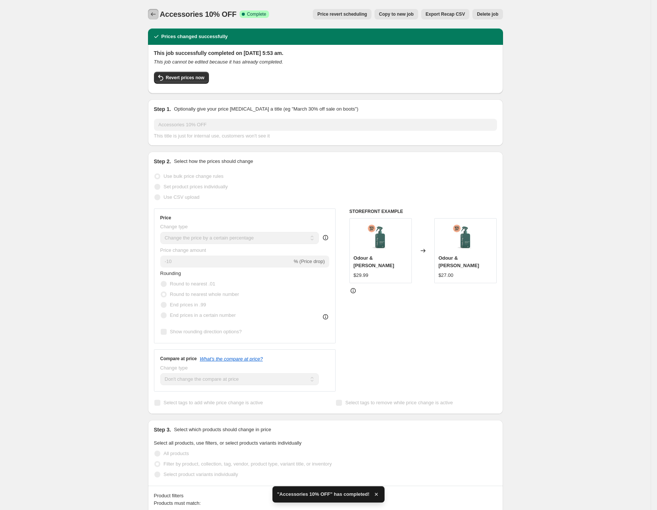
click at [154, 10] on button "Price change jobs" at bounding box center [153, 14] width 10 height 10
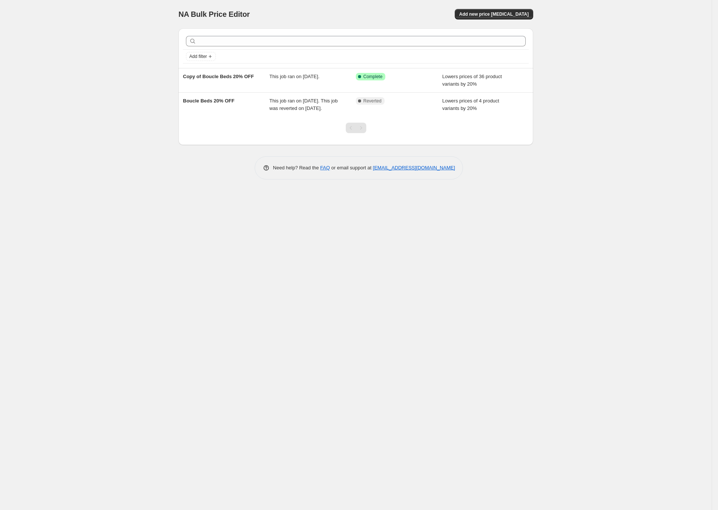
drag, startPoint x: 66, startPoint y: 40, endPoint x: 44, endPoint y: 27, distance: 25.1
click at [66, 40] on div "NA Bulk Price Editor. This page is ready NA Bulk Price Editor Add new price cha…" at bounding box center [356, 255] width 712 height 510
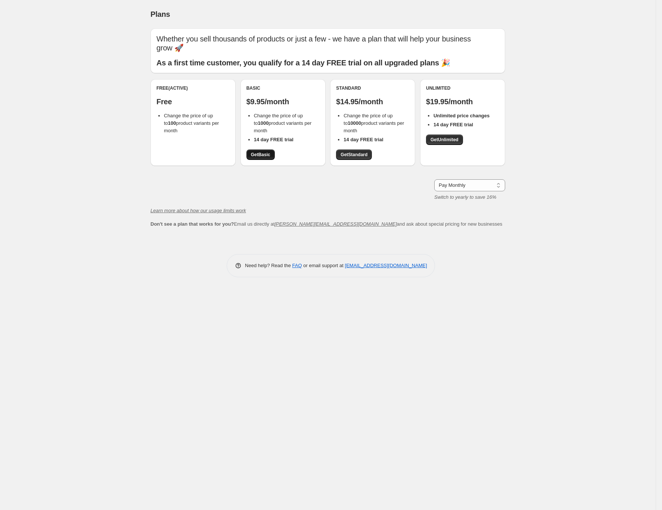
click at [261, 154] on span "Get Basic" at bounding box center [260, 155] width 19 height 6
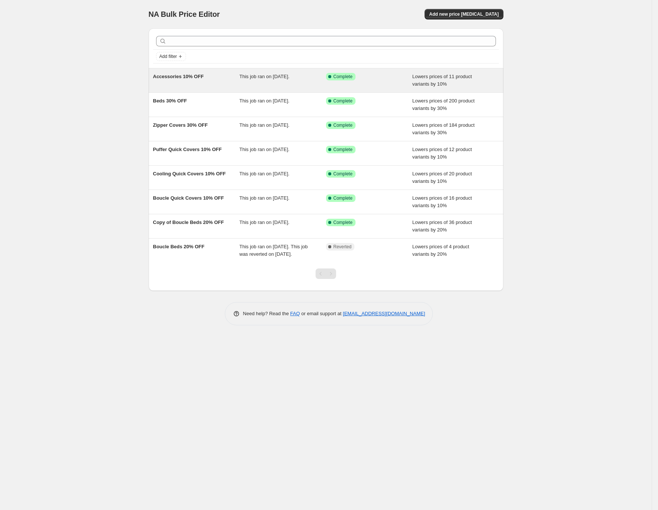
click at [229, 80] on div "Accessories 10% OFF" at bounding box center [196, 80] width 87 height 15
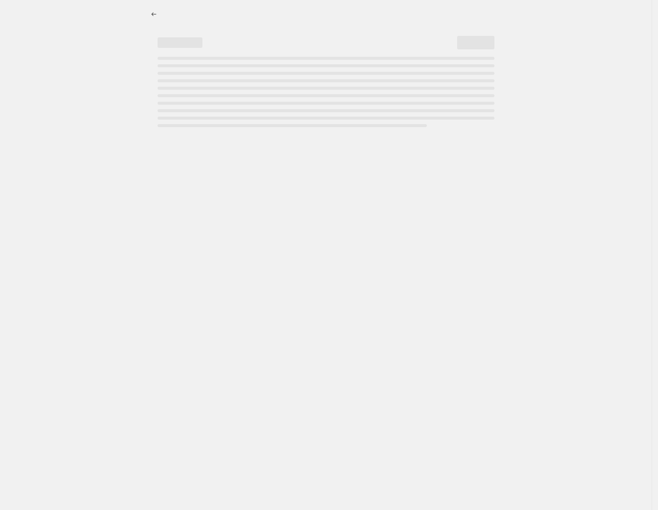
select select "percentage"
select select "no_change"
select select "collection"
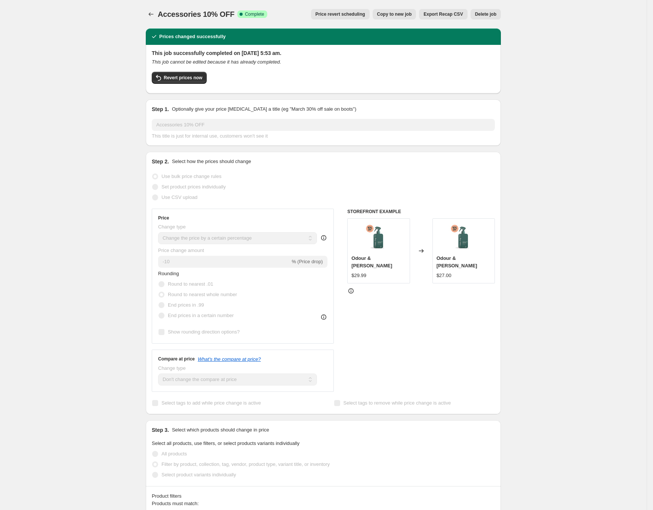
click at [400, 11] on span "Copy to new job" at bounding box center [394, 14] width 35 height 6
select select "percentage"
select select "no_change"
select select "collection"
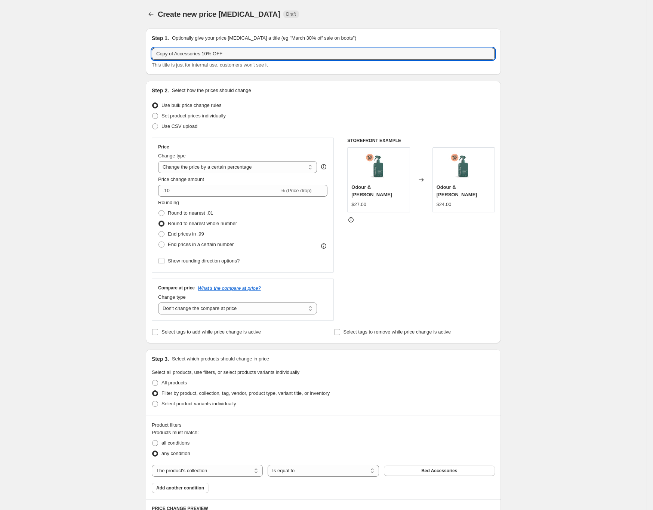
drag, startPoint x: 201, startPoint y: 52, endPoint x: 53, endPoint y: 43, distance: 148.2
click at [56, 44] on div "Create new price change job. This page is ready Create new price change job Dra…" at bounding box center [323, 415] width 646 height 831
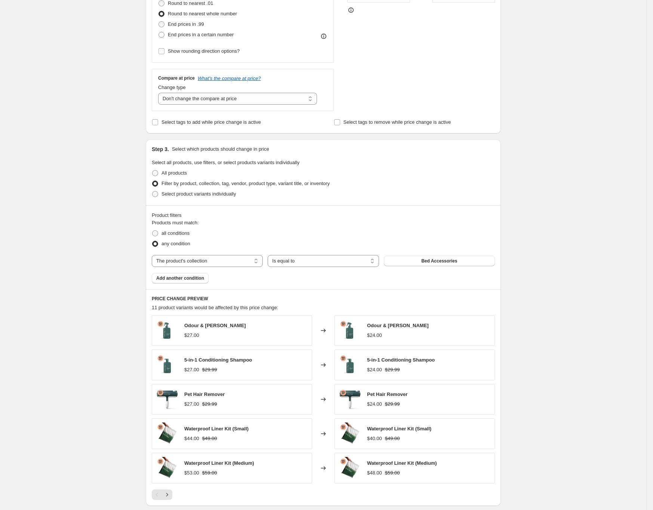
scroll to position [299, 0]
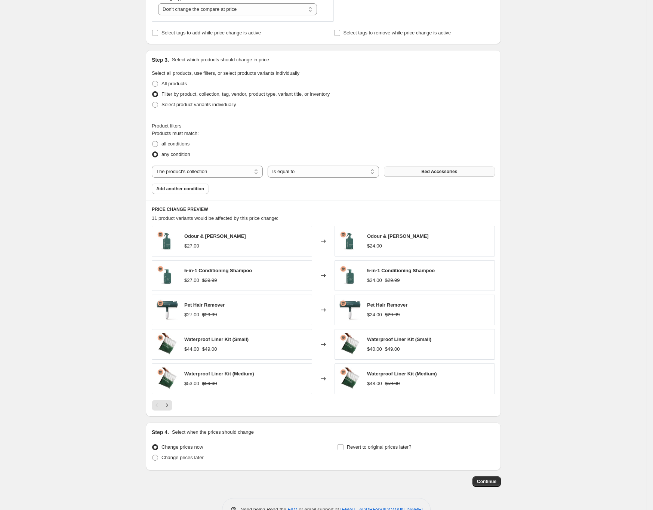
type input "Cooling Pillow 10% OFF"
click at [412, 167] on button "Bed Accessories" at bounding box center [439, 171] width 111 height 10
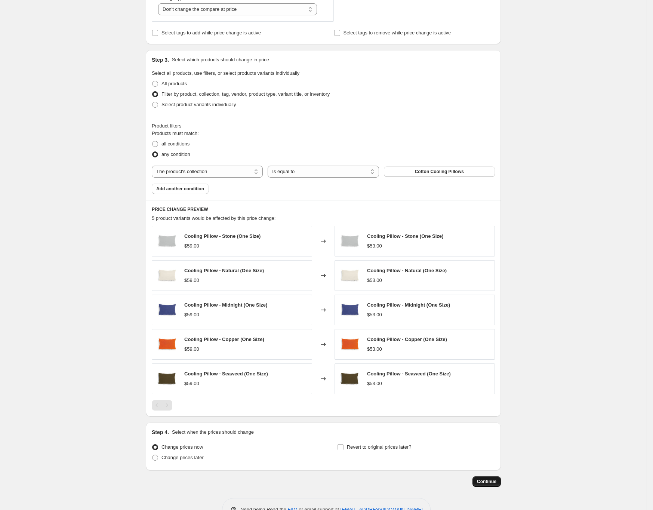
click at [487, 481] on span "Continue" at bounding box center [486, 481] width 19 height 6
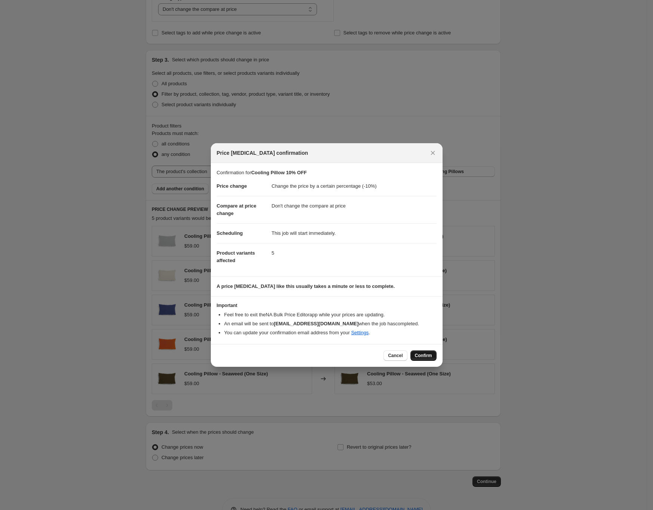
click at [422, 353] on span "Confirm" at bounding box center [423, 355] width 17 height 6
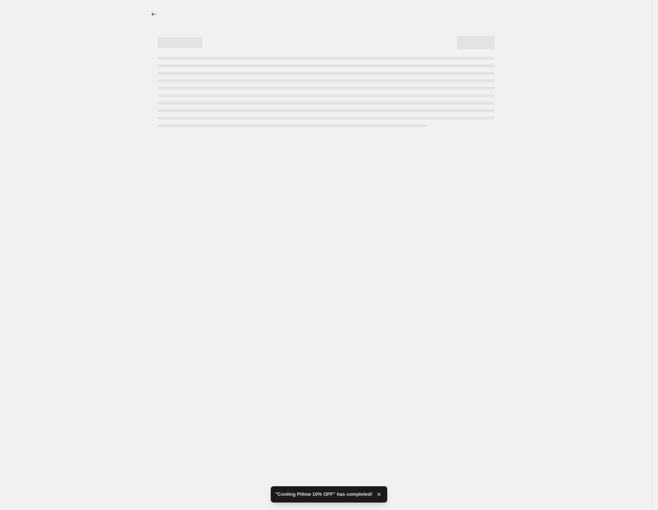
select select "percentage"
select select "no_change"
select select "collection"
